Goal: Information Seeking & Learning: Check status

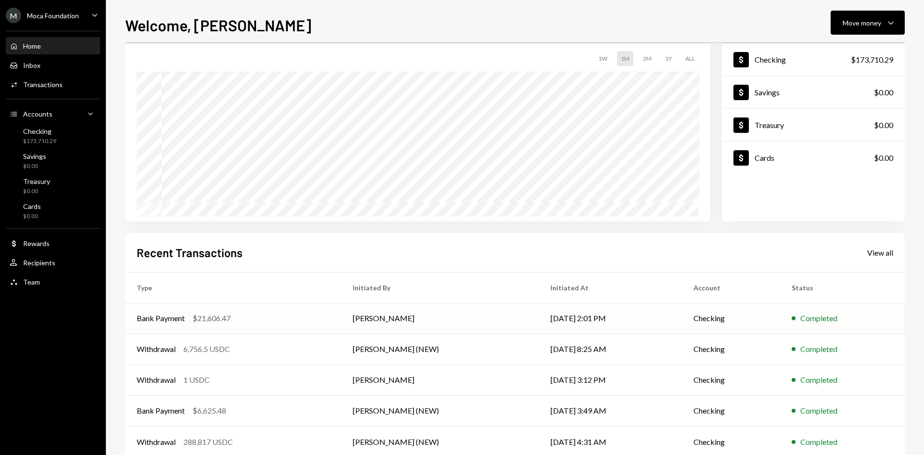
scroll to position [79, 0]
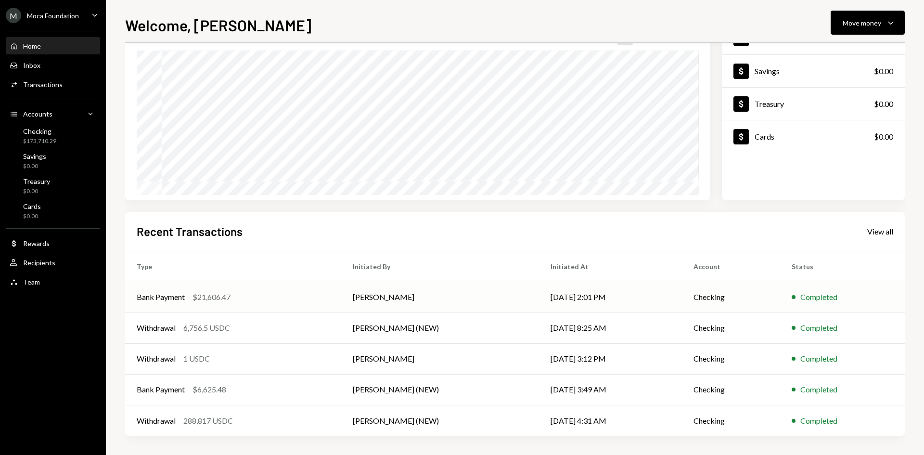
click at [310, 297] on div "Bank Payment $21,606.47" at bounding box center [233, 297] width 193 height 12
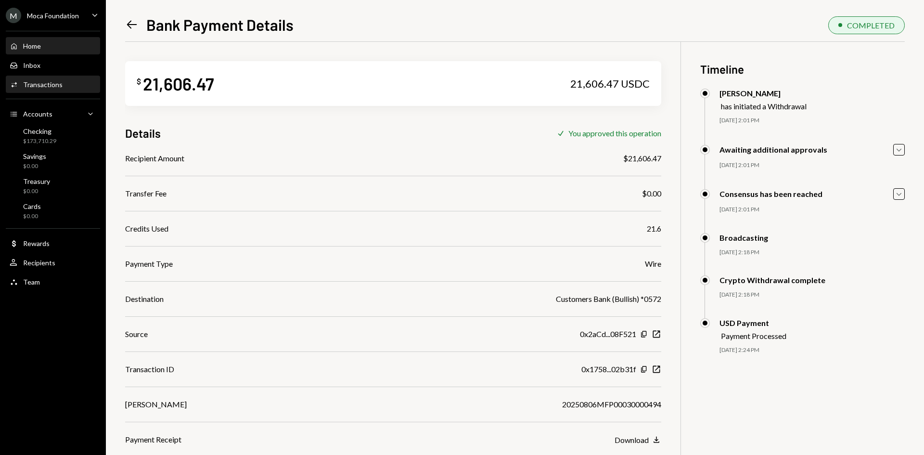
click at [53, 53] on div "Home Home" at bounding box center [53, 46] width 87 height 16
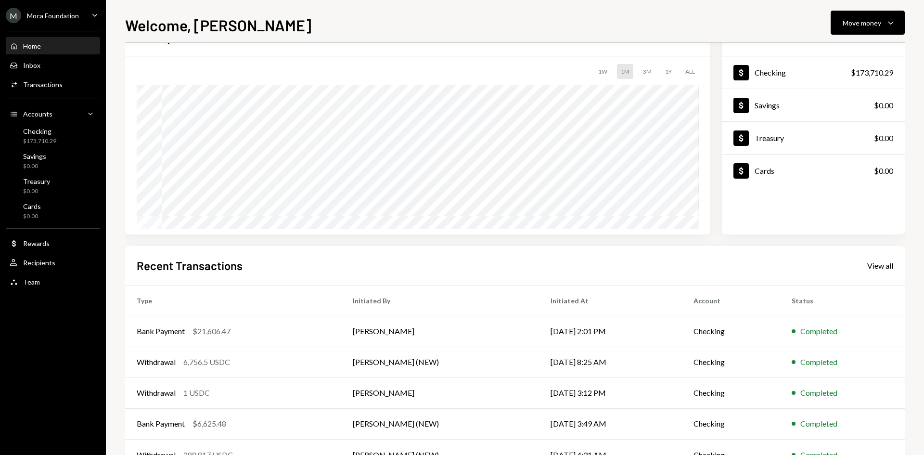
scroll to position [79, 0]
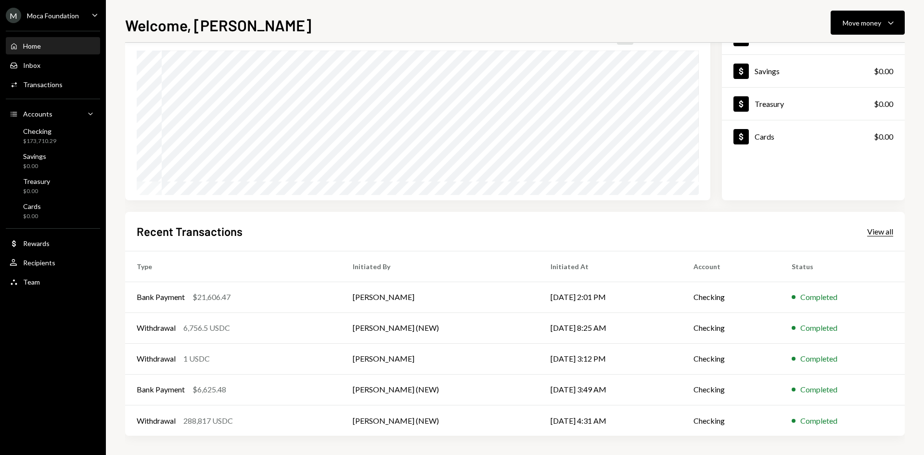
click at [889, 235] on div "View all" at bounding box center [880, 232] width 26 height 10
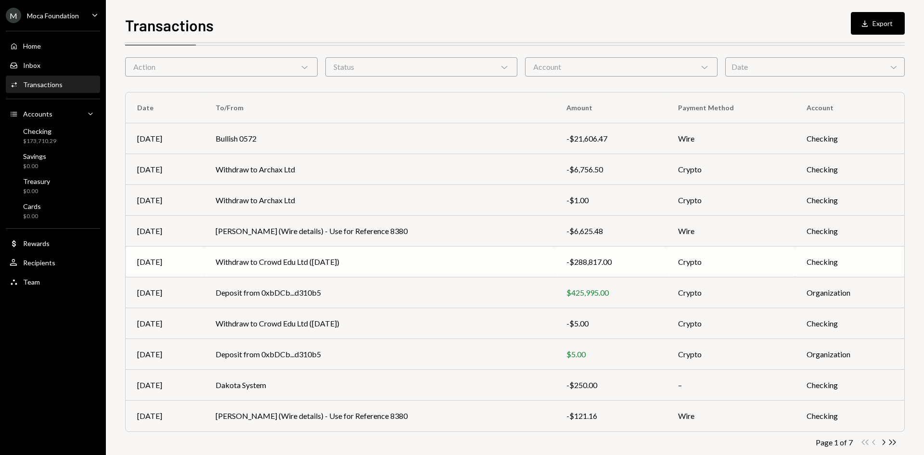
scroll to position [48, 0]
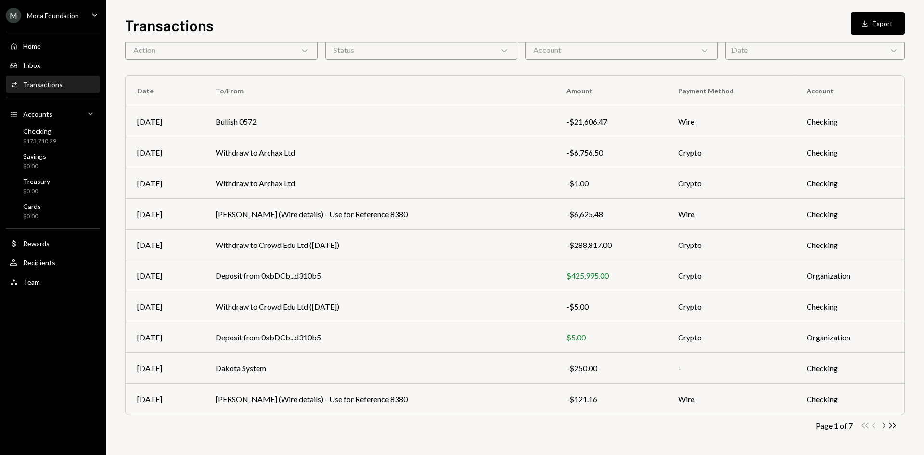
click at [882, 423] on icon "Chevron Right" at bounding box center [882, 424] width 9 height 9
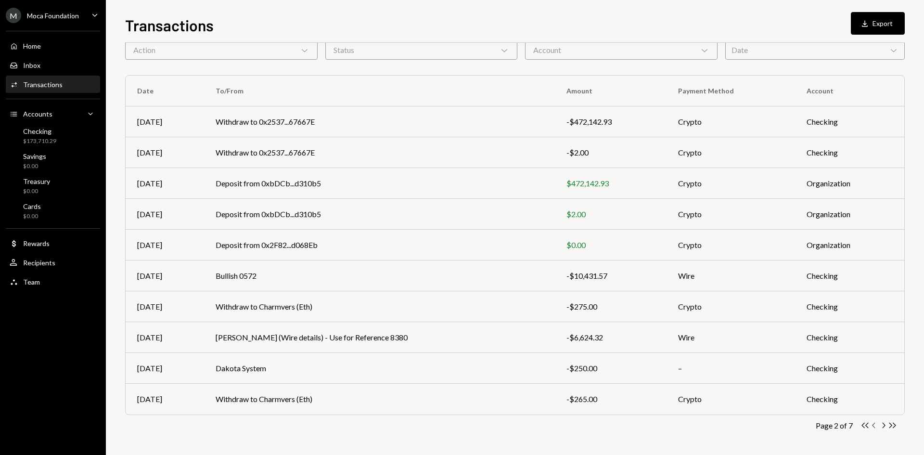
click at [870, 427] on icon "Chevron Left" at bounding box center [873, 424] width 9 height 9
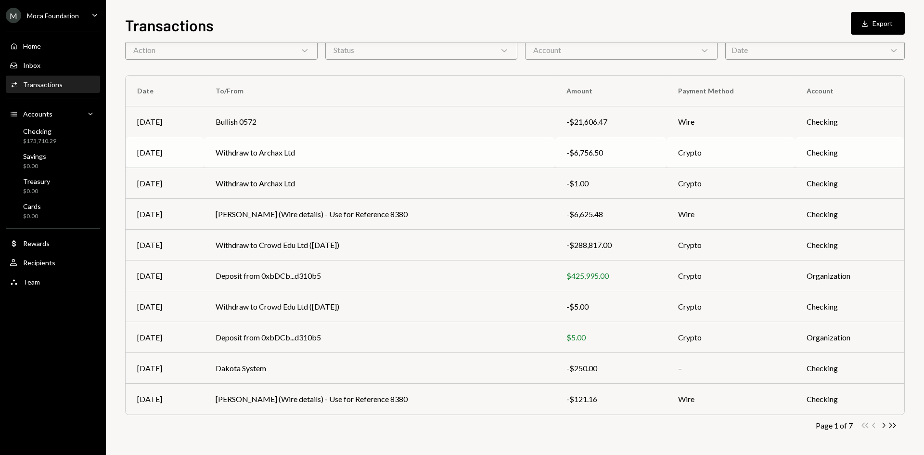
click at [342, 162] on td "Withdraw to Archax Ltd" at bounding box center [379, 152] width 351 height 31
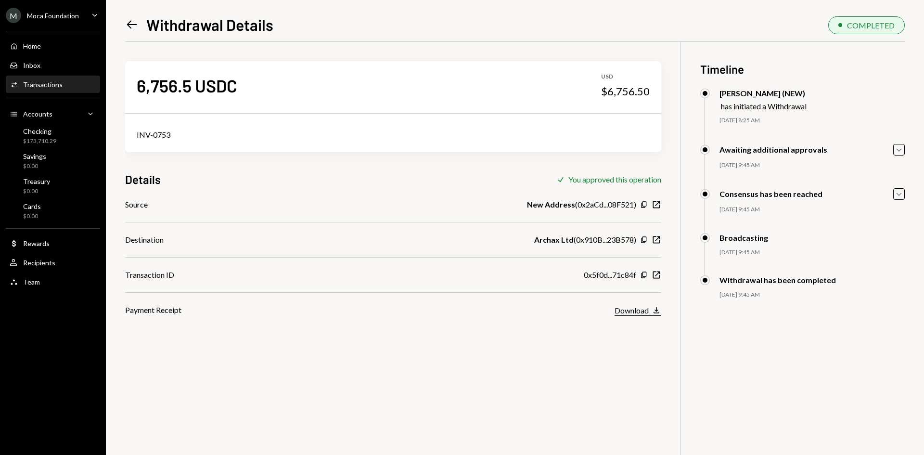
click at [647, 313] on div "Download" at bounding box center [631, 310] width 34 height 9
click at [131, 26] on icon "Left Arrow" at bounding box center [131, 24] width 13 height 13
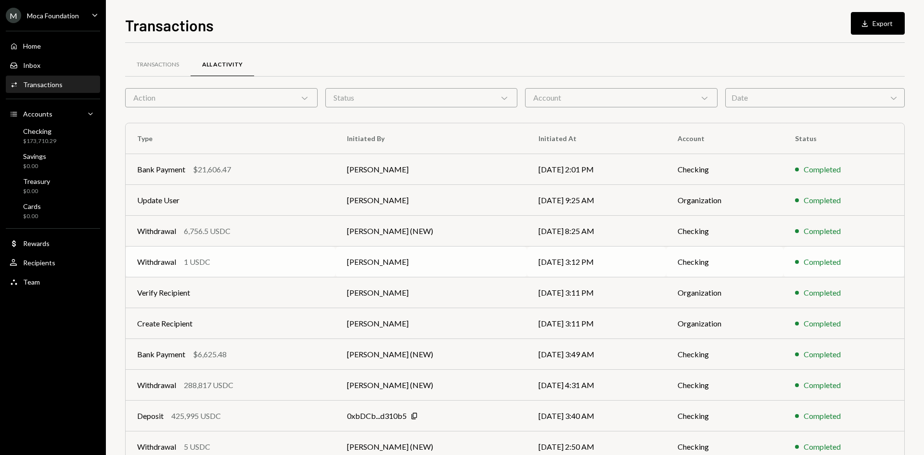
drag, startPoint x: 254, startPoint y: 267, endPoint x: 234, endPoint y: 264, distance: 20.5
click at [234, 264] on div "Withdrawal 1 USDC" at bounding box center [230, 262] width 187 height 12
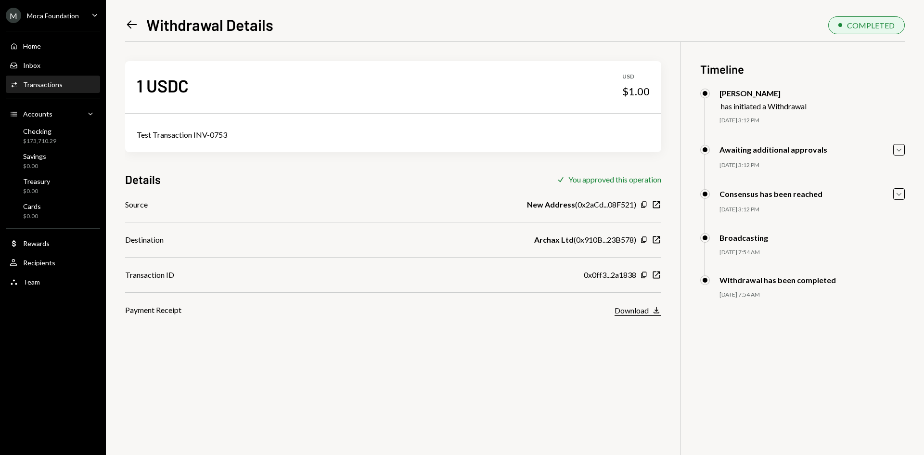
click at [631, 310] on div "Download" at bounding box center [631, 310] width 34 height 9
click at [121, 29] on div "Left Arrow Withdrawal Details COMPLETED 1 USDC USD $1.00 Test Transaction INV-0…" at bounding box center [515, 227] width 818 height 455
click at [126, 29] on icon "Left Arrow" at bounding box center [131, 24] width 13 height 13
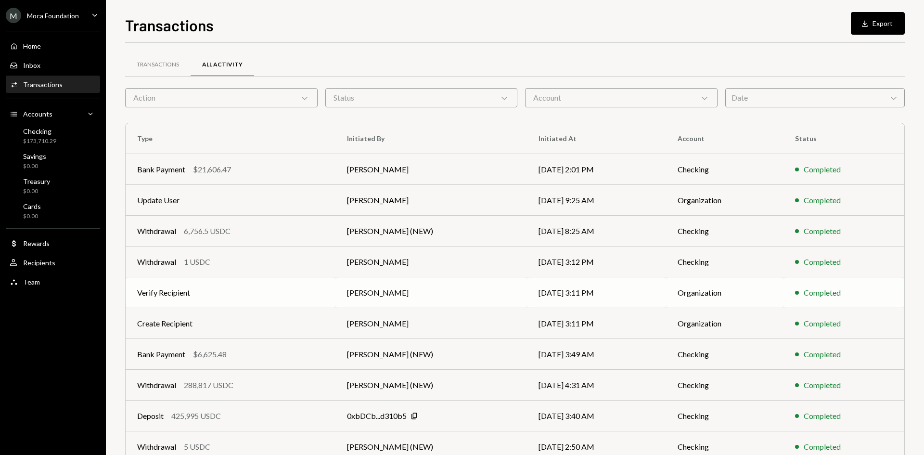
click at [253, 301] on td "Verify Recipient" at bounding box center [231, 292] width 210 height 31
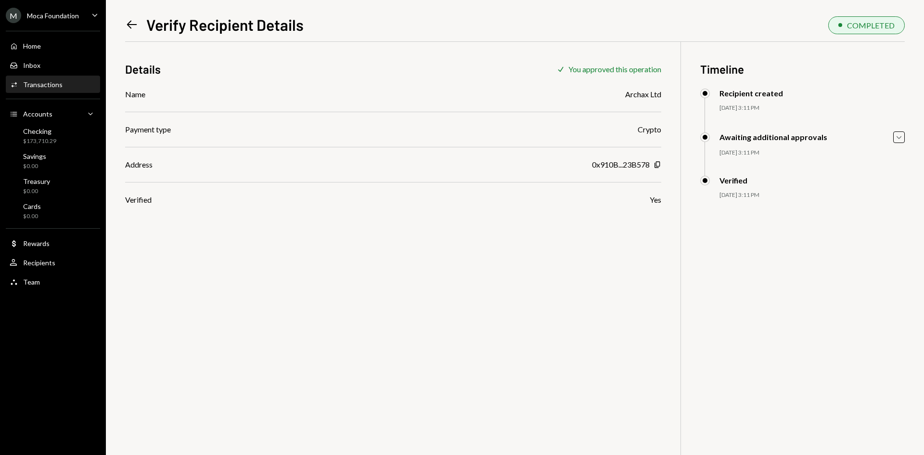
click at [131, 28] on icon "Left Arrow" at bounding box center [131, 24] width 13 height 13
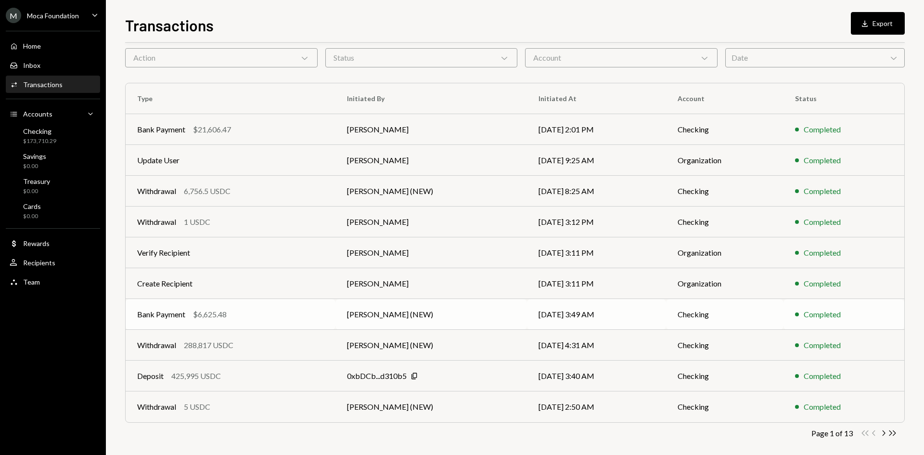
scroll to position [48, 0]
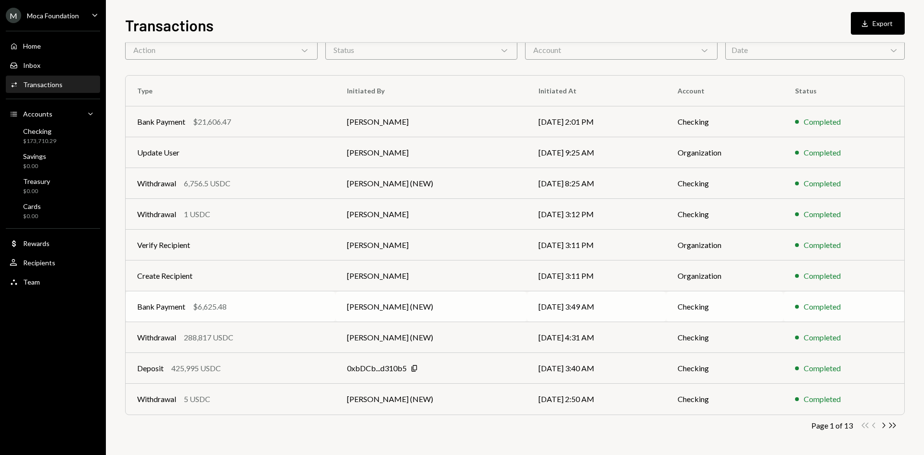
click at [247, 308] on div "Bank Payment $6,625.48" at bounding box center [230, 307] width 187 height 12
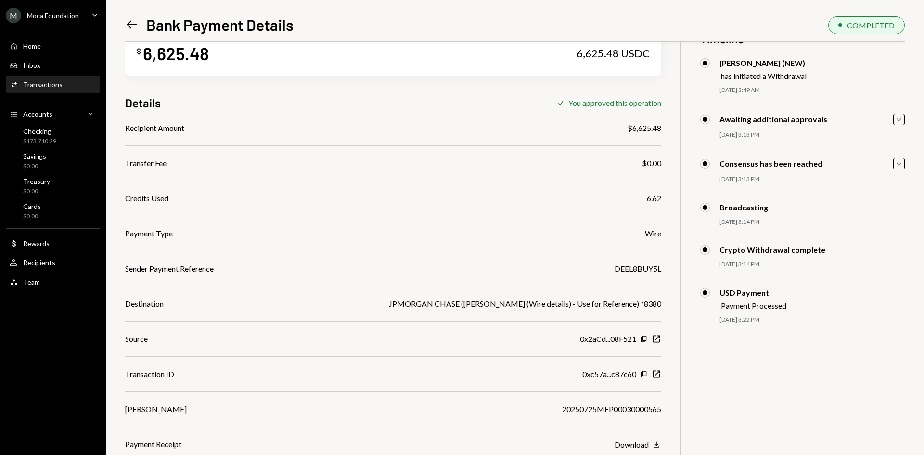
scroll to position [42, 0]
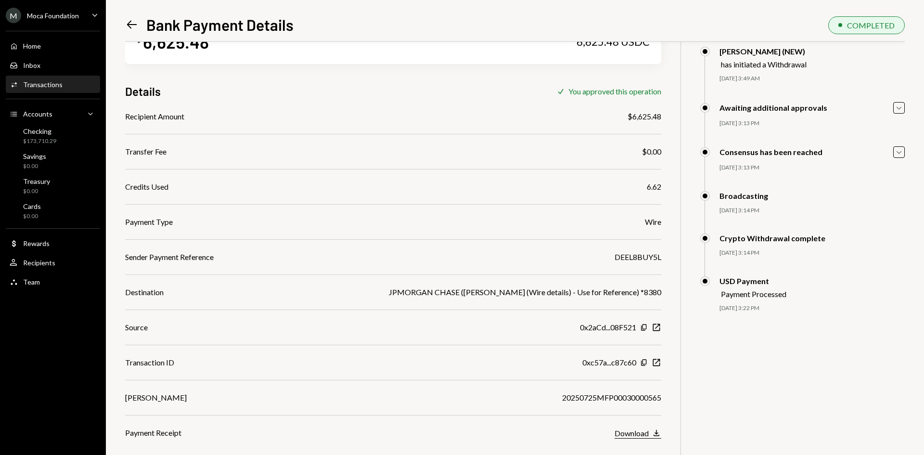
click at [642, 432] on div "Download" at bounding box center [631, 432] width 34 height 9
click at [138, 24] on icon "Left Arrow" at bounding box center [131, 24] width 13 height 13
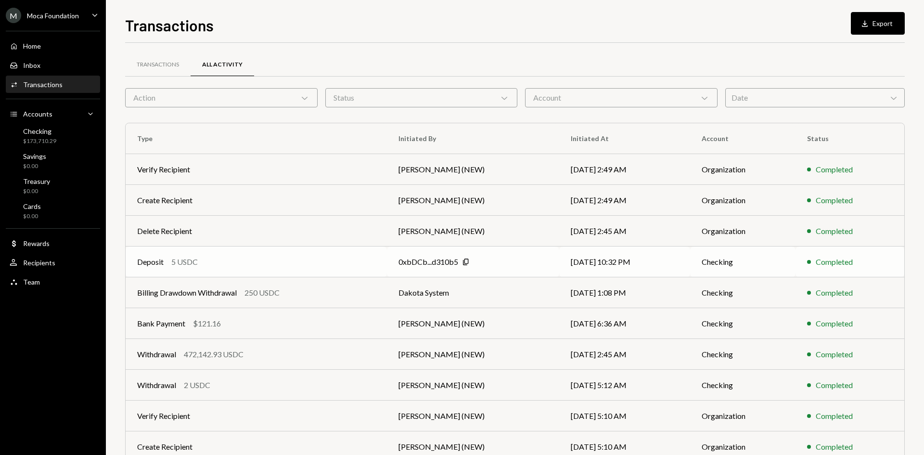
click at [300, 259] on div "Deposit 5 USDC" at bounding box center [256, 262] width 238 height 12
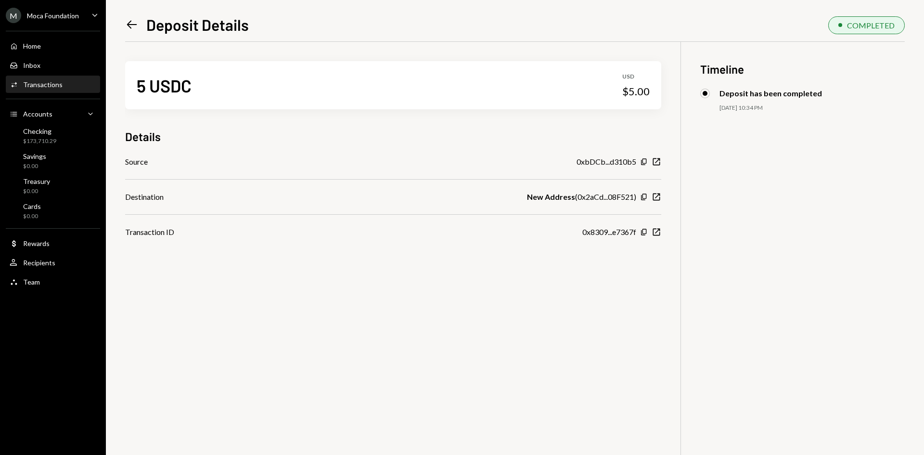
click at [138, 25] on icon "Left Arrow" at bounding box center [131, 24] width 13 height 13
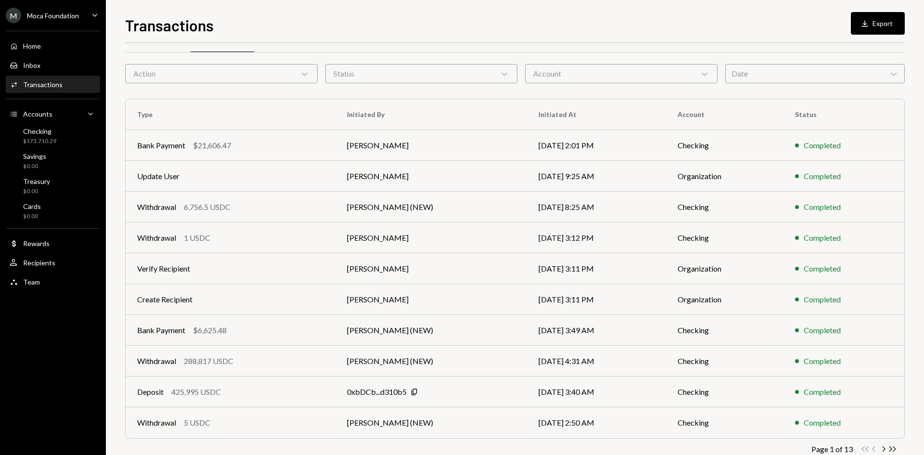
scroll to position [48, 0]
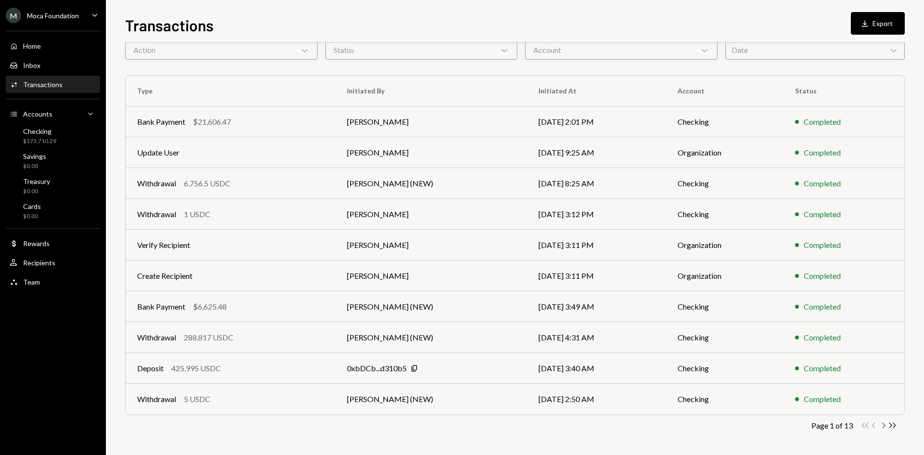
click at [884, 427] on icon "Chevron Right" at bounding box center [882, 424] width 9 height 9
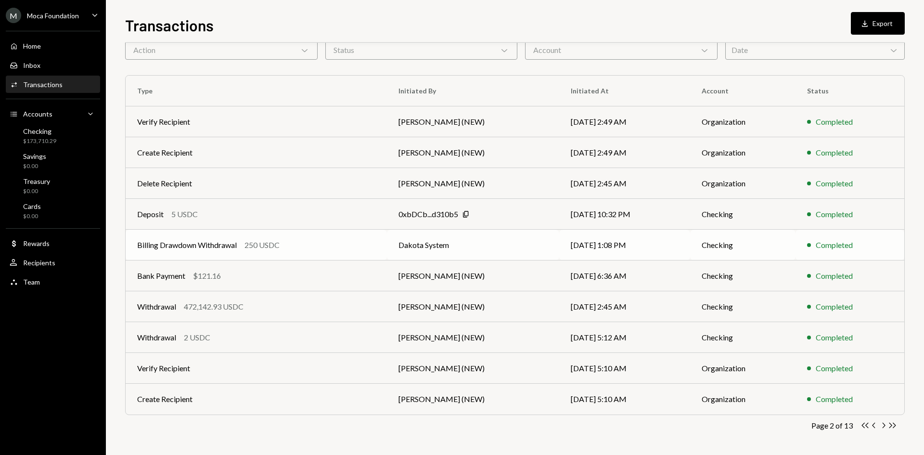
click at [280, 250] on div "250 USDC" at bounding box center [261, 245] width 35 height 12
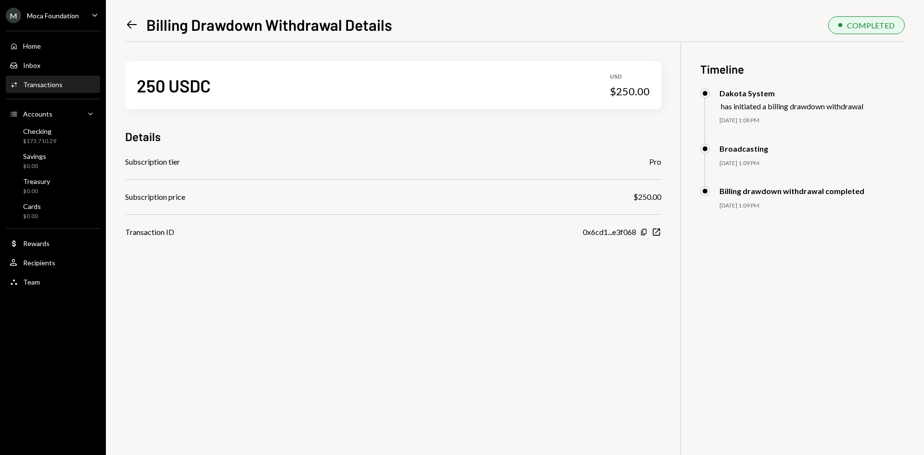
click at [131, 20] on icon "Left Arrow" at bounding box center [131, 24] width 13 height 13
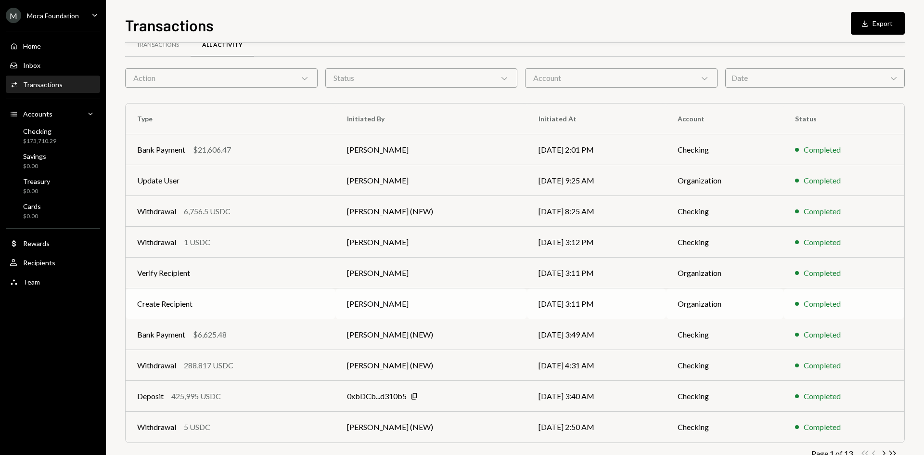
scroll to position [48, 0]
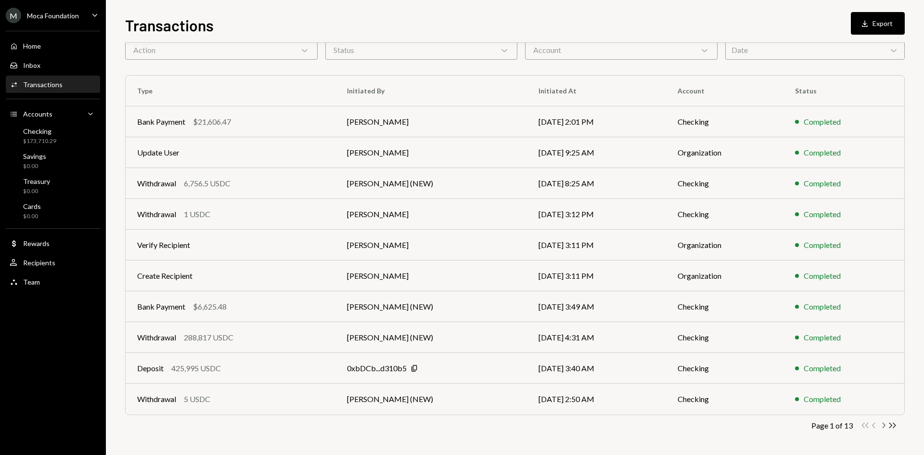
click at [884, 426] on icon "button" at bounding box center [883, 424] width 3 height 5
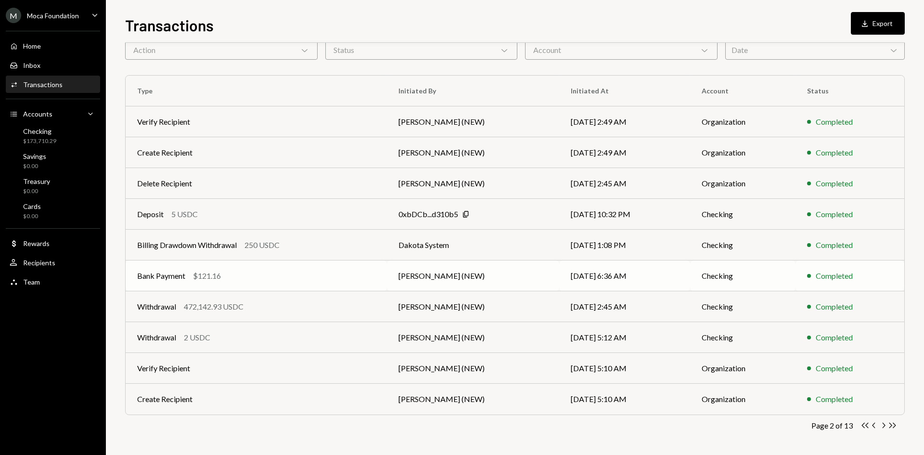
click at [319, 267] on td "Bank Payment $121.16" at bounding box center [256, 275] width 261 height 31
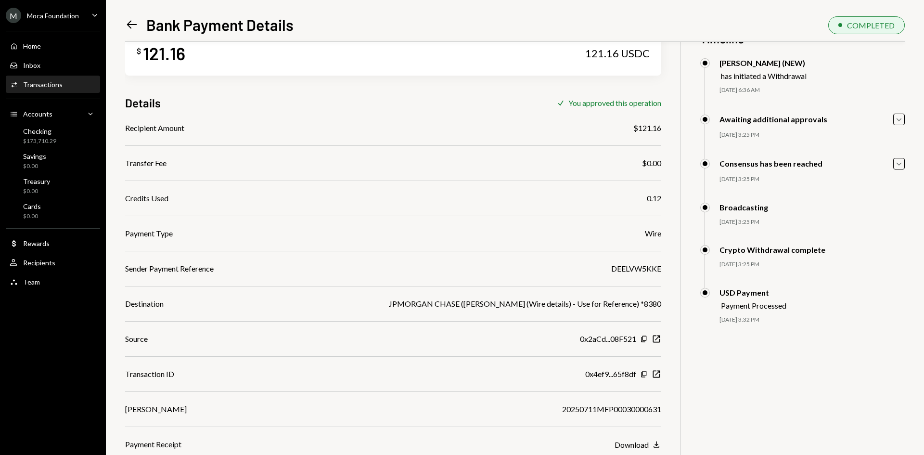
scroll to position [42, 0]
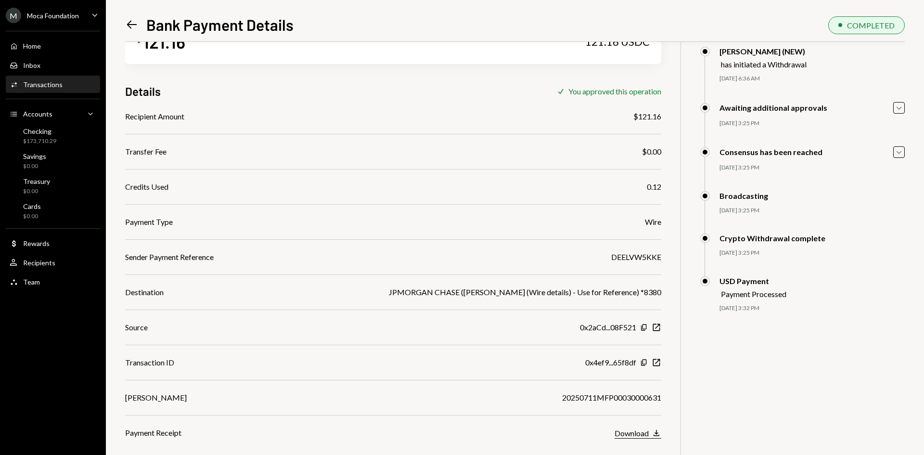
click at [645, 432] on div "Download" at bounding box center [631, 432] width 34 height 9
click at [138, 24] on icon "Left Arrow" at bounding box center [131, 24] width 13 height 13
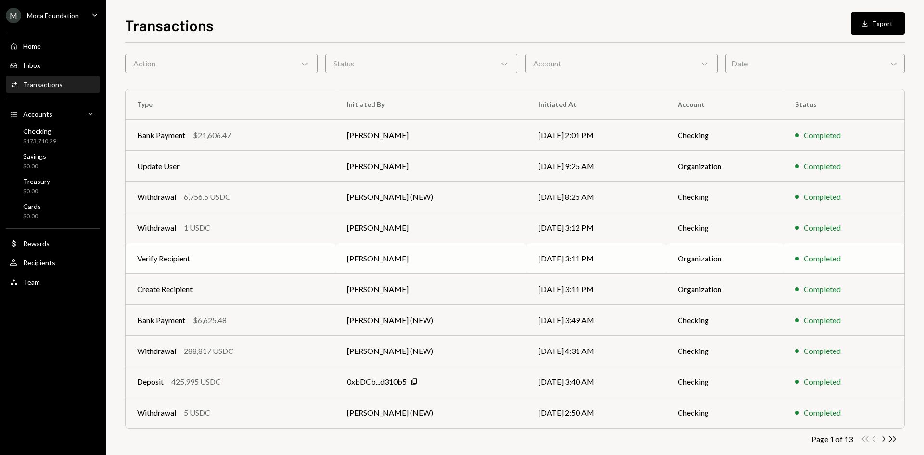
scroll to position [48, 0]
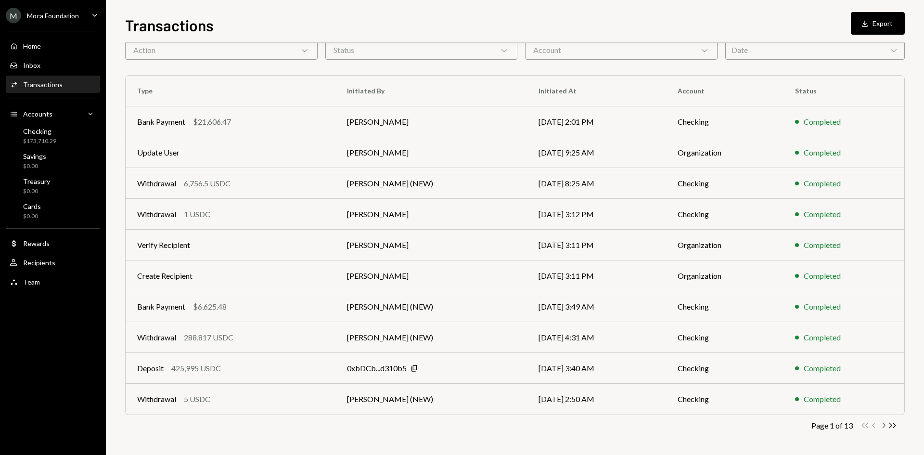
click at [885, 423] on icon "Chevron Right" at bounding box center [882, 424] width 9 height 9
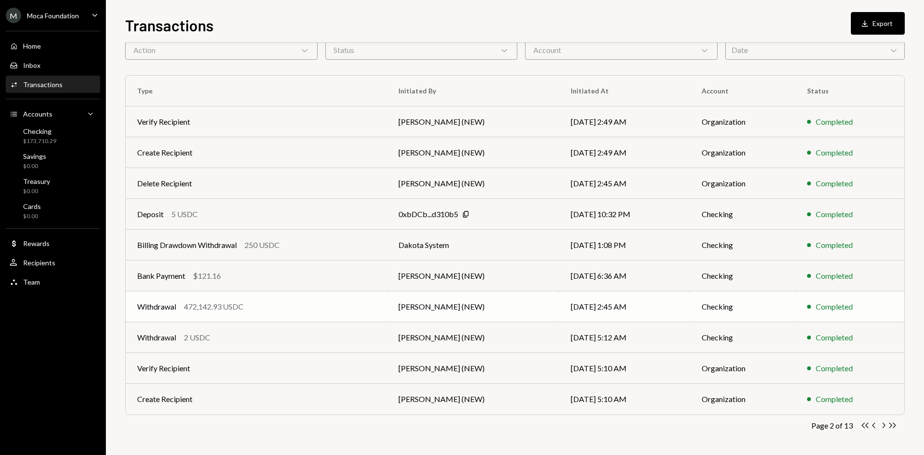
click at [243, 302] on div "472,142.93 USDC" at bounding box center [214, 307] width 60 height 12
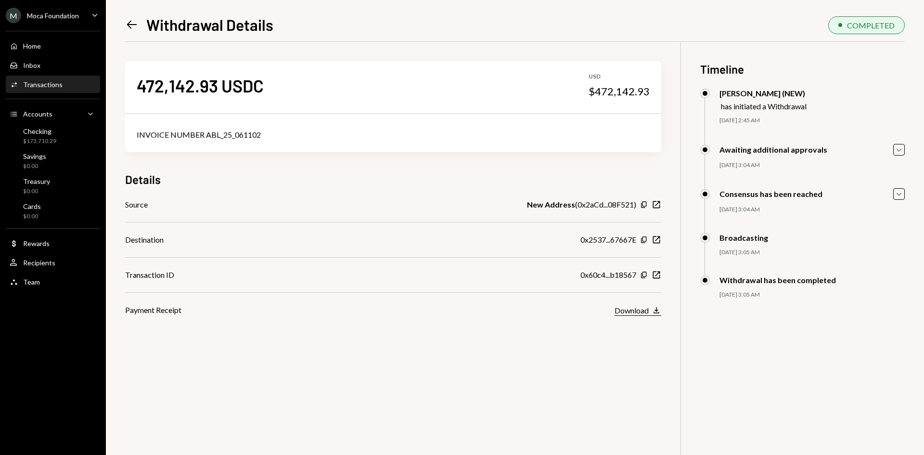
click at [645, 312] on div "Download" at bounding box center [631, 310] width 34 height 9
click at [127, 23] on icon "Left Arrow" at bounding box center [131, 24] width 13 height 13
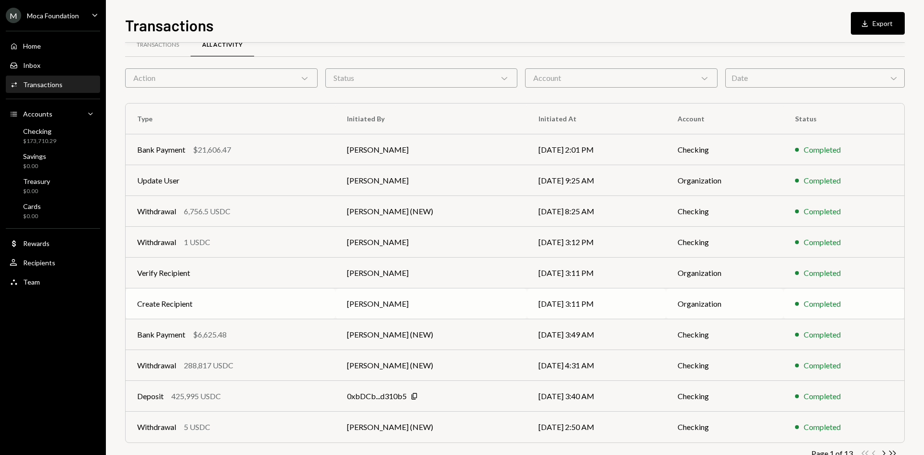
scroll to position [48, 0]
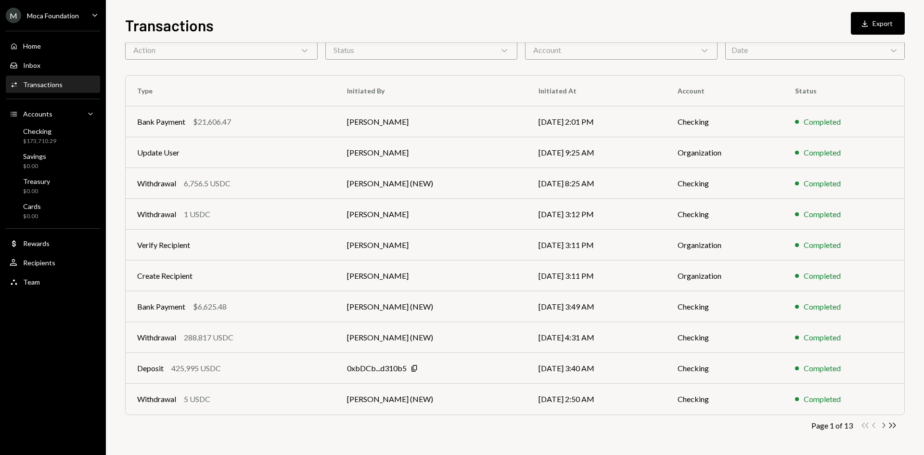
click at [879, 425] on icon "Chevron Right" at bounding box center [882, 424] width 9 height 9
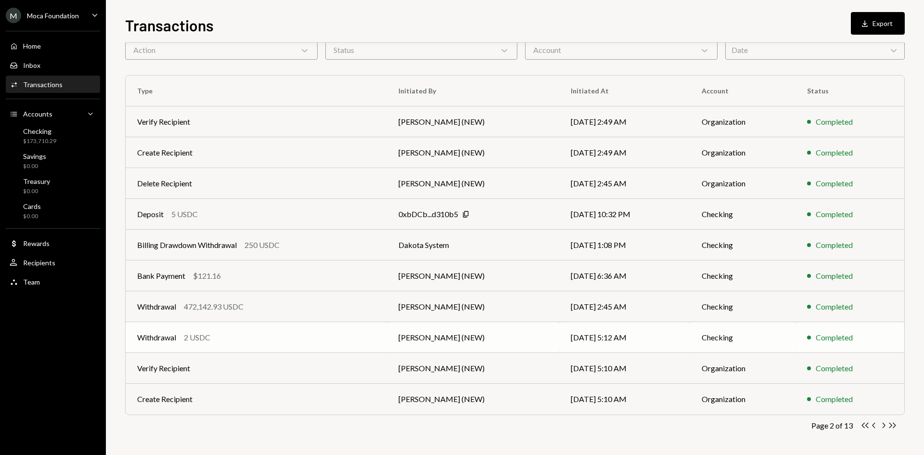
click at [420, 329] on td "[PERSON_NAME] (NEW)" at bounding box center [473, 337] width 172 height 31
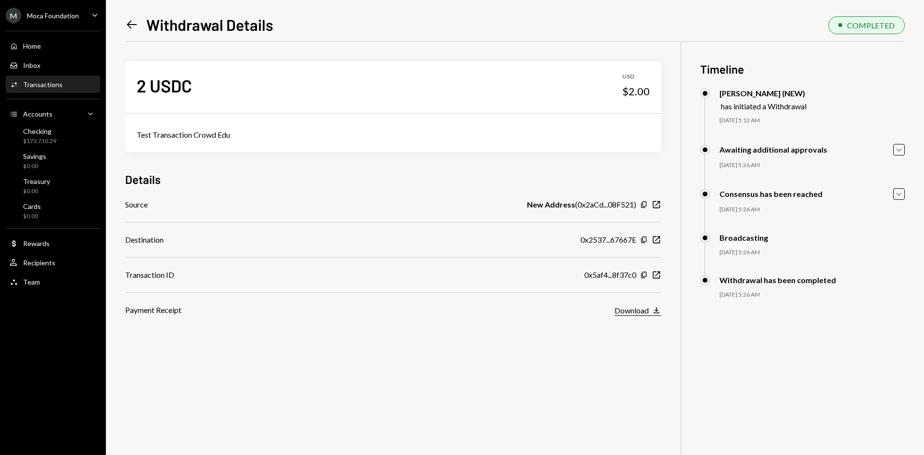
click at [645, 316] on button "Download Download" at bounding box center [637, 310] width 47 height 11
click at [132, 27] on icon "Left Arrow" at bounding box center [131, 24] width 13 height 13
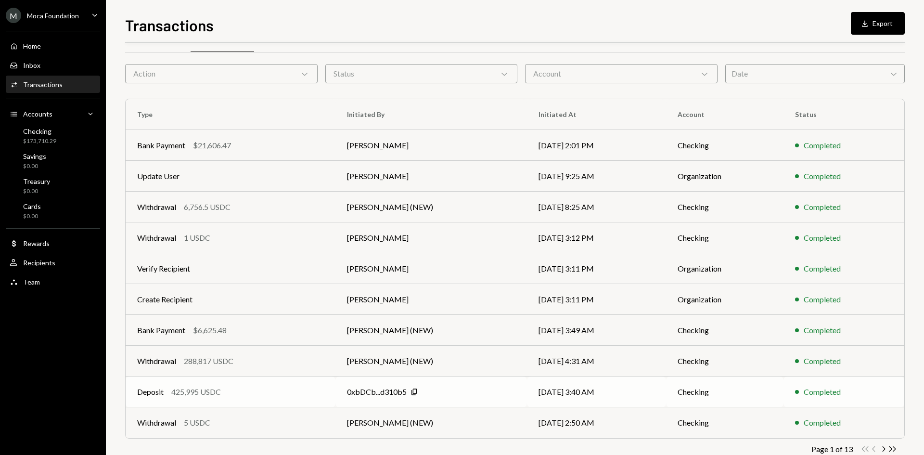
scroll to position [48, 0]
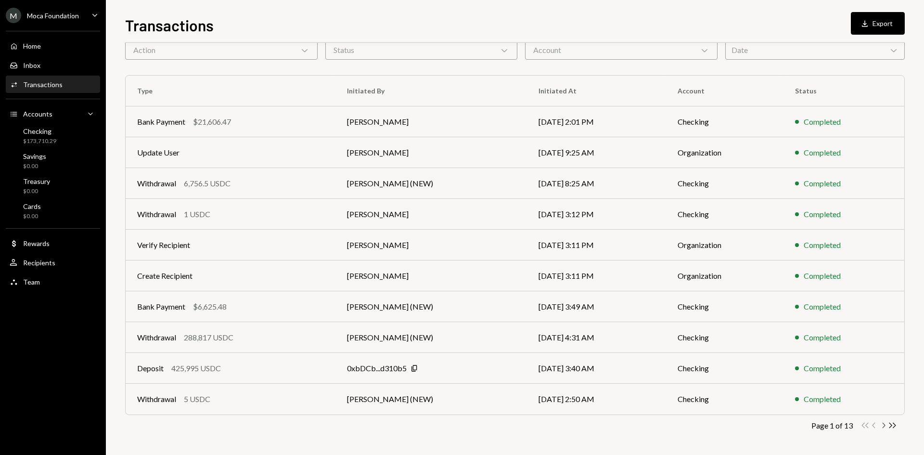
click at [887, 428] on icon "Chevron Right" at bounding box center [882, 424] width 9 height 9
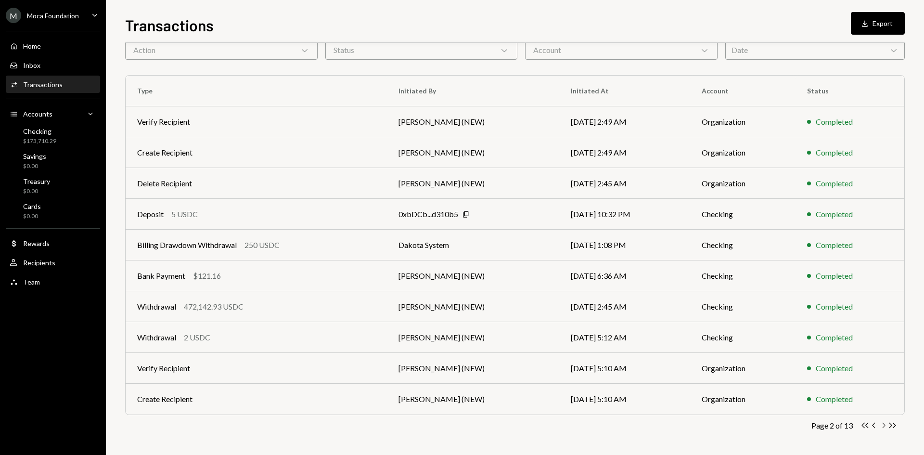
click at [884, 427] on icon "Chevron Right" at bounding box center [882, 424] width 9 height 9
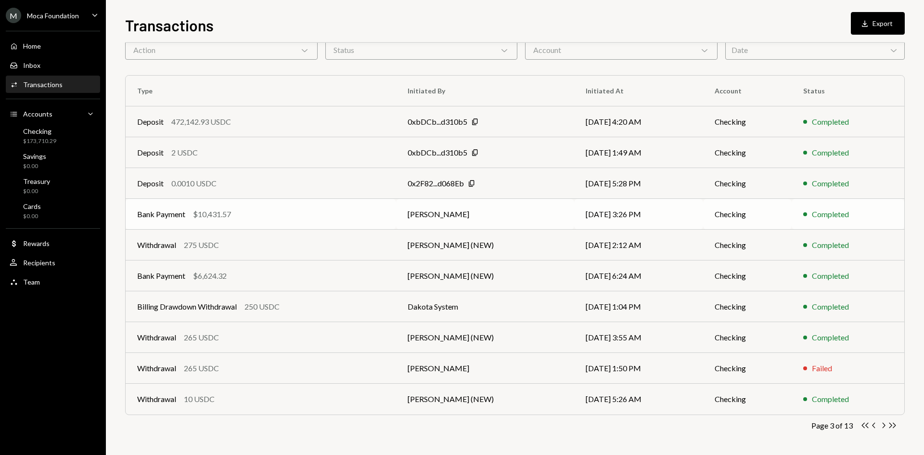
click at [318, 210] on div "Bank Payment $10,431.57" at bounding box center [260, 214] width 247 height 12
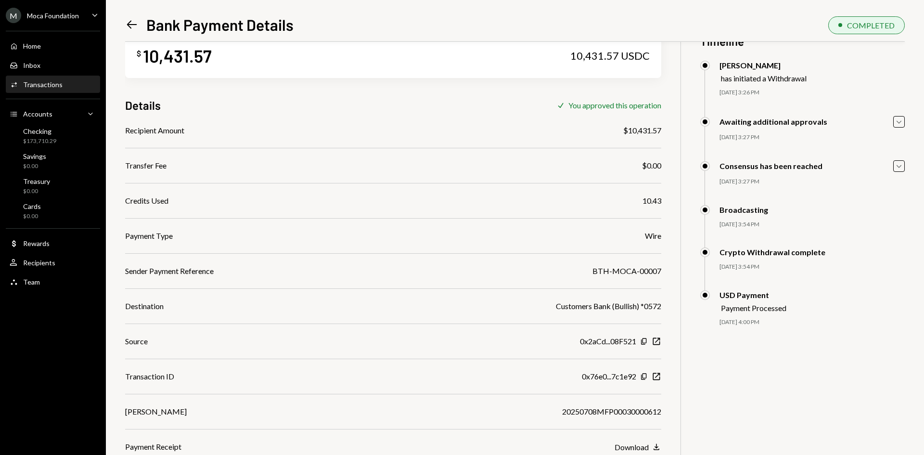
scroll to position [42, 0]
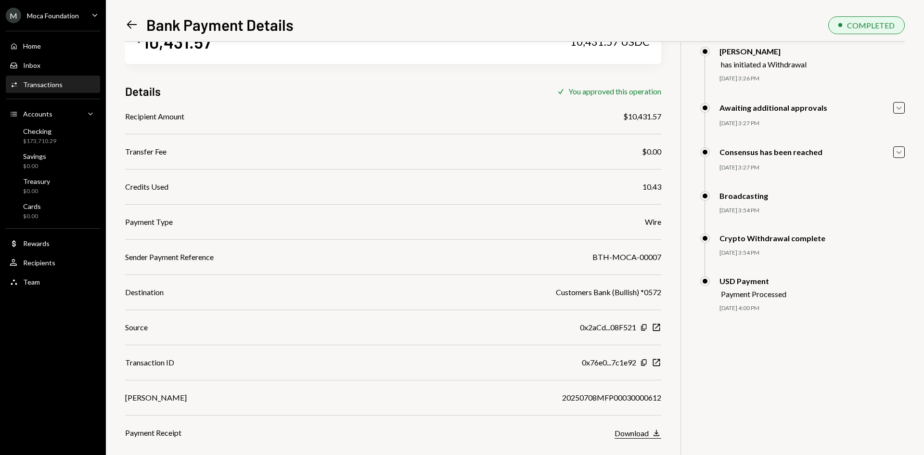
click at [650, 433] on button "Download Download" at bounding box center [637, 433] width 47 height 11
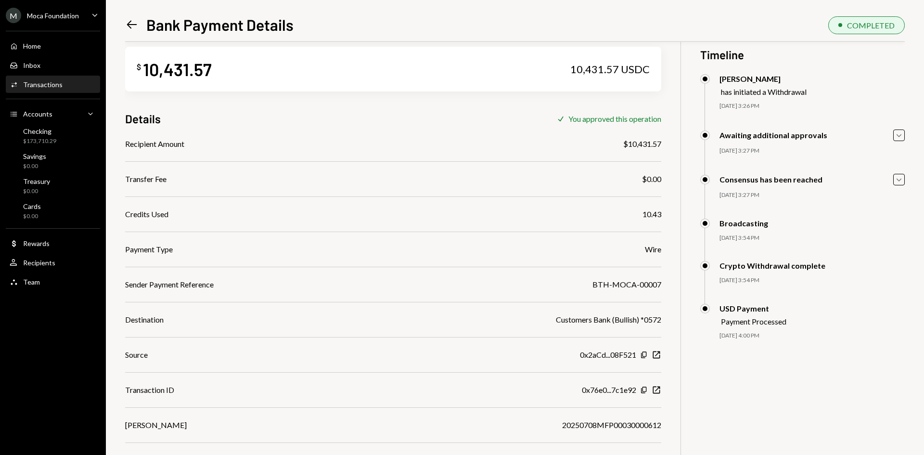
scroll to position [0, 0]
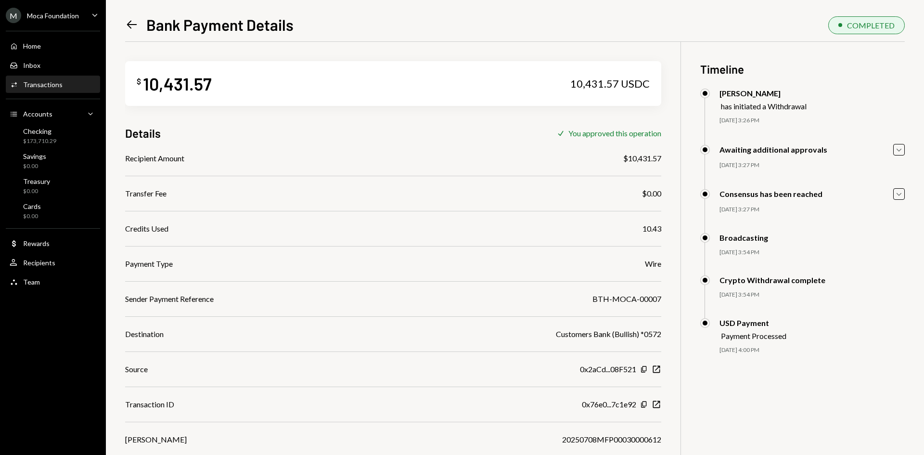
click at [135, 26] on icon "Left Arrow" at bounding box center [131, 24] width 13 height 13
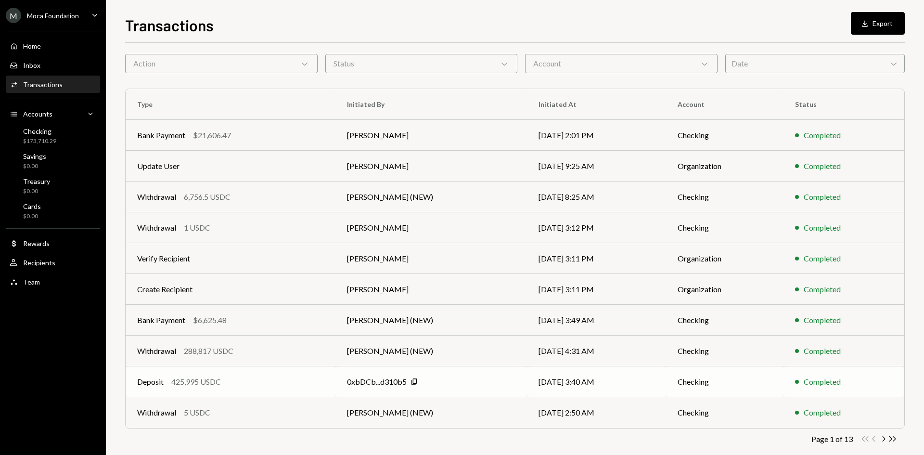
scroll to position [48, 0]
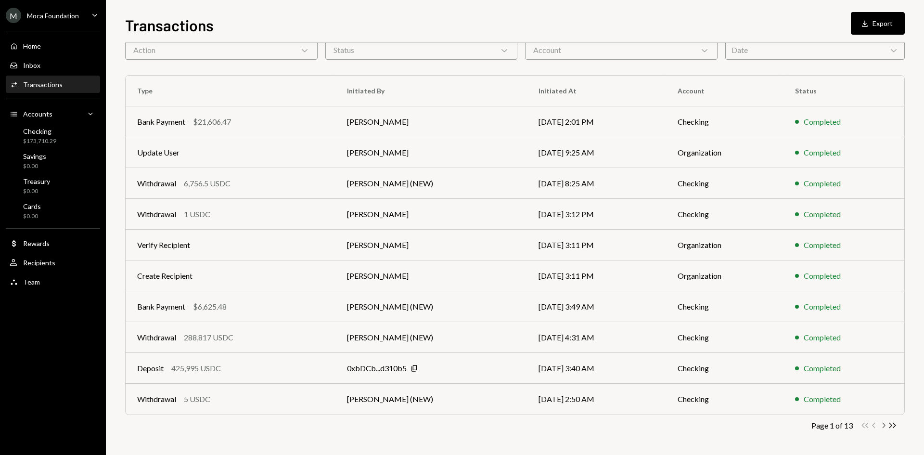
click at [882, 427] on icon "button" at bounding box center [883, 424] width 3 height 5
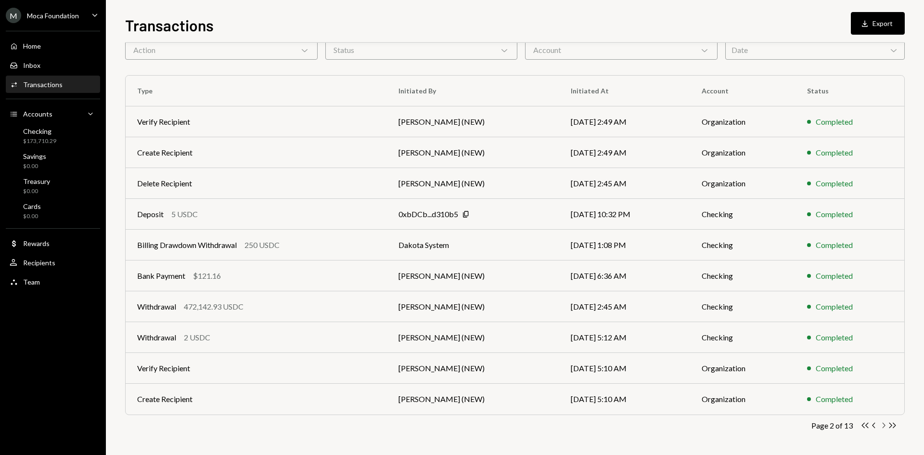
click at [882, 427] on icon "button" at bounding box center [883, 424] width 3 height 5
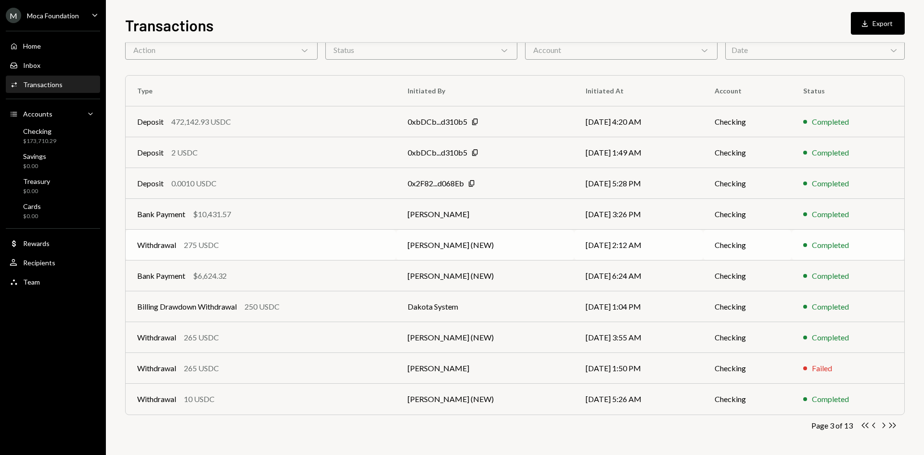
click at [277, 244] on div "Withdrawal 275 USDC" at bounding box center [260, 245] width 247 height 12
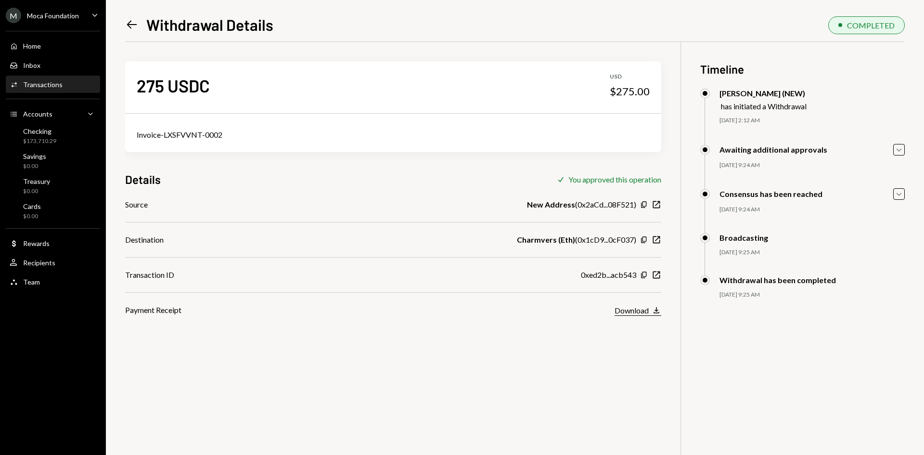
click at [644, 309] on div "Download" at bounding box center [631, 310] width 34 height 9
click at [134, 24] on icon "Left Arrow" at bounding box center [131, 24] width 13 height 13
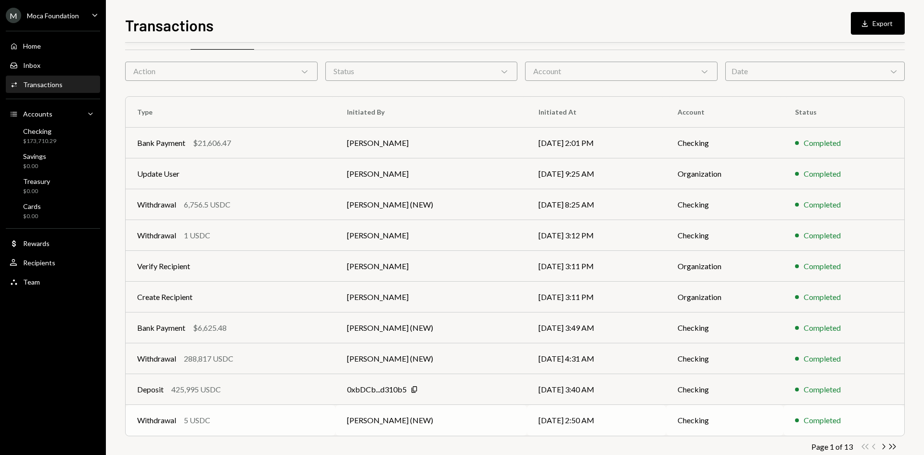
scroll to position [48, 0]
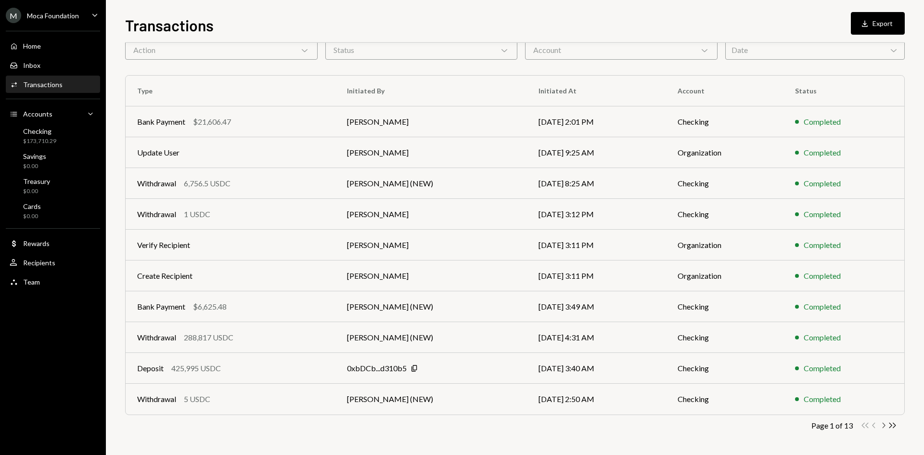
click at [882, 424] on icon "Chevron Right" at bounding box center [882, 424] width 9 height 9
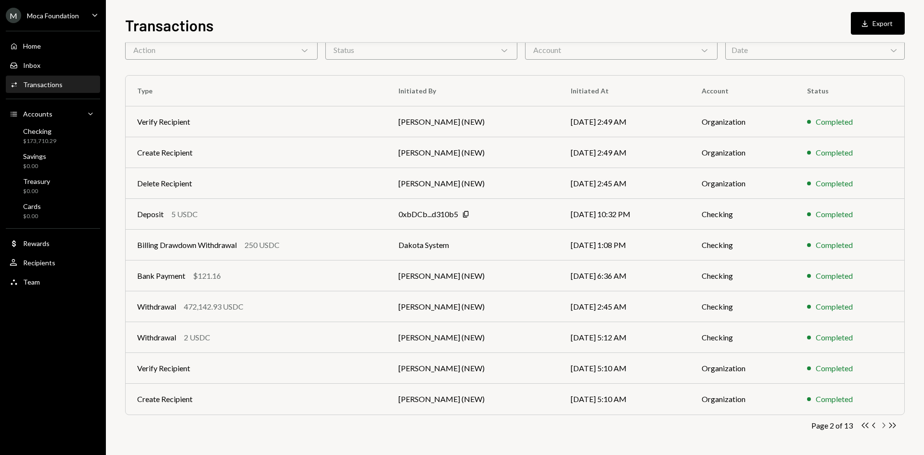
click at [880, 423] on icon "Chevron Right" at bounding box center [882, 424] width 9 height 9
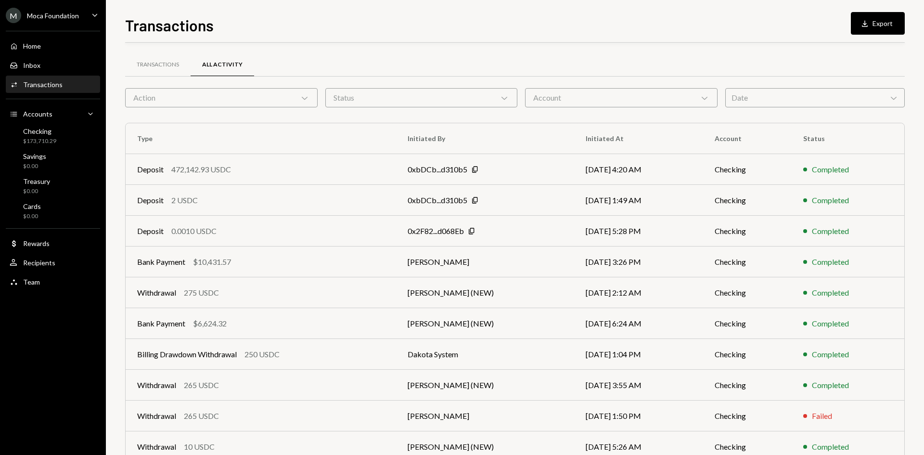
scroll to position [48, 0]
